Goal: Register for event/course

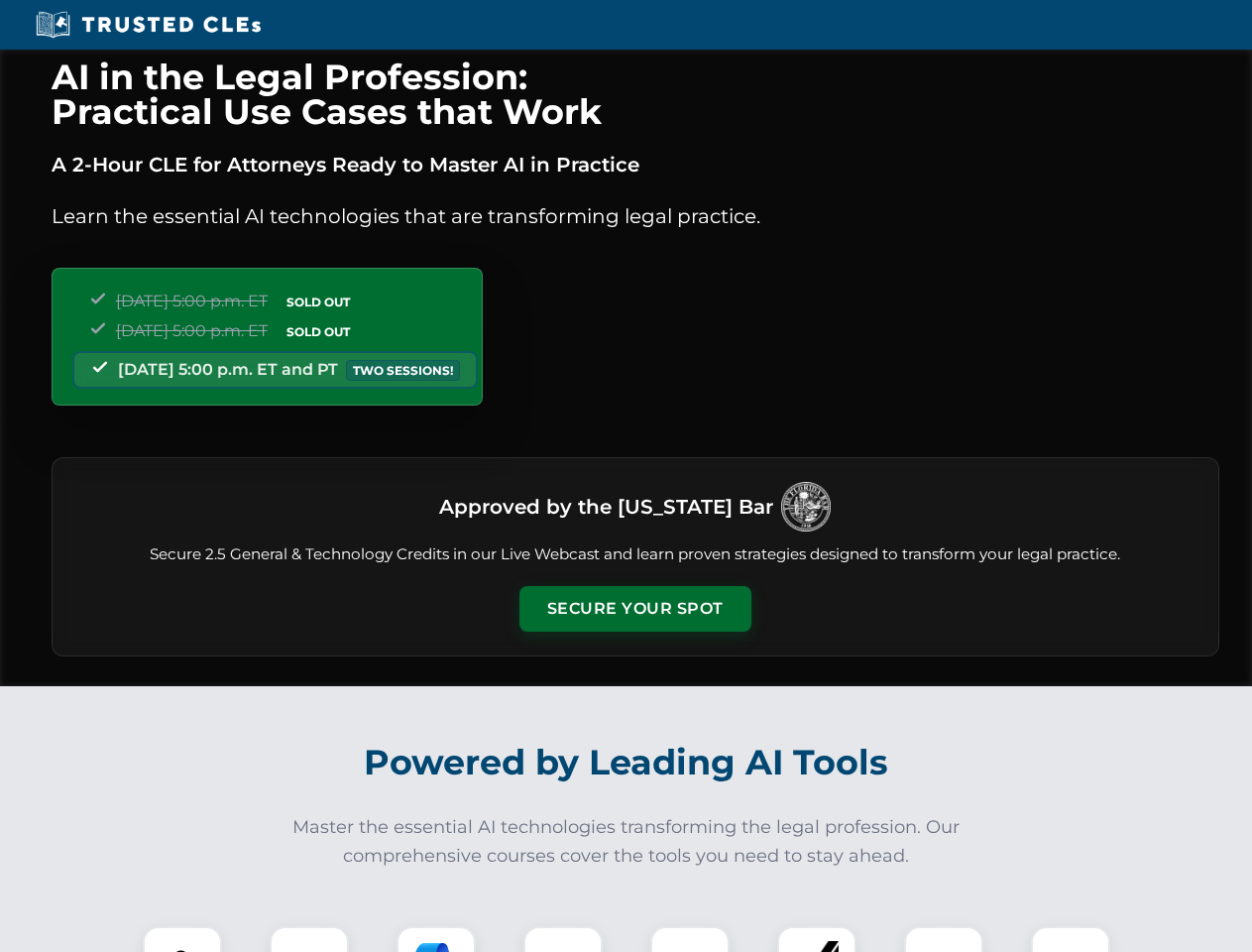
click at [634, 608] on button "Secure Your Spot" at bounding box center [635, 608] width 232 height 46
click at [182, 939] on img at bounding box center [182, 966] width 58 height 58
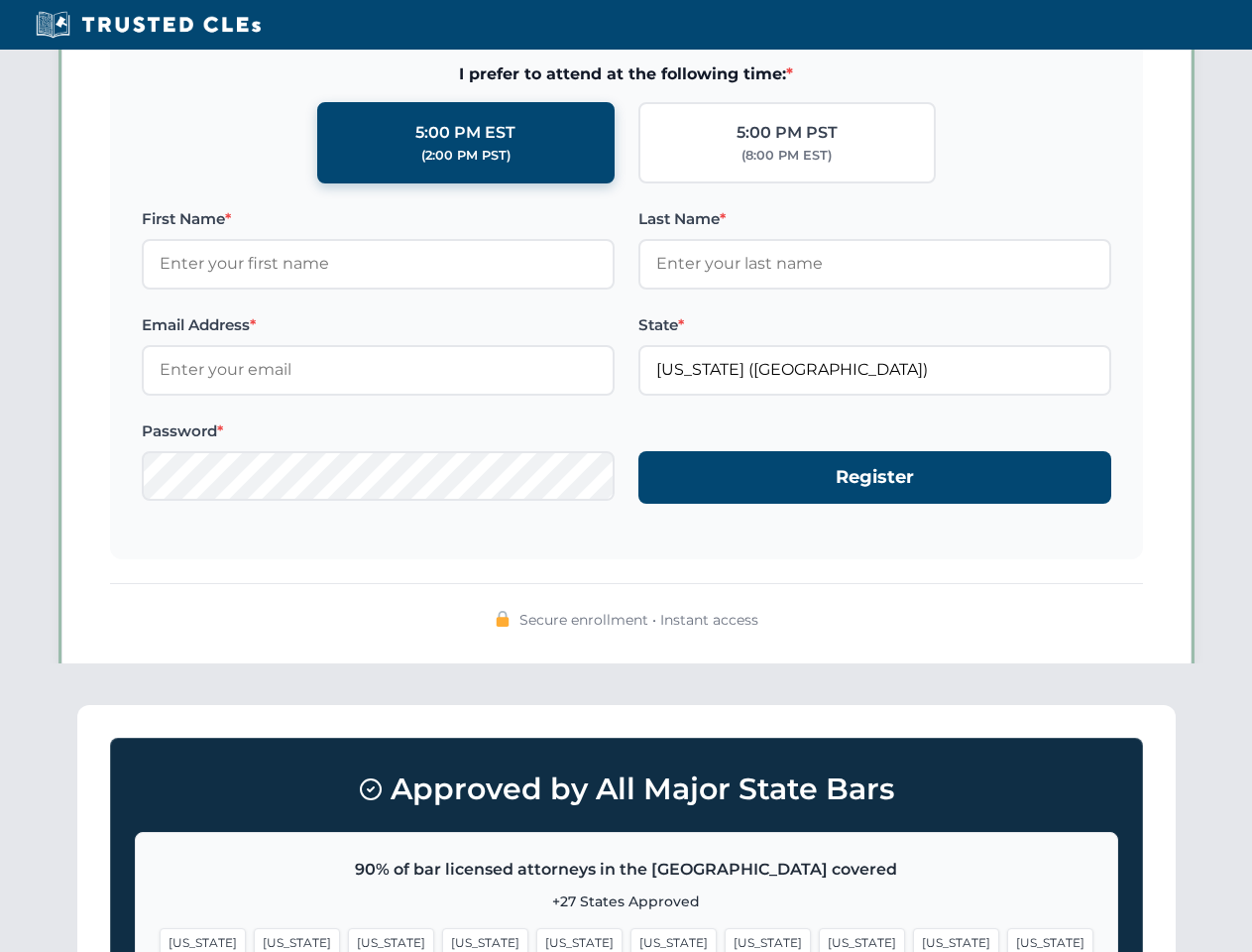
click at [725, 939] on span "[US_STATE]" at bounding box center [768, 942] width 87 height 29
click at [913, 939] on span "[US_STATE]" at bounding box center [956, 942] width 87 height 29
